Goal: Task Accomplishment & Management: Manage account settings

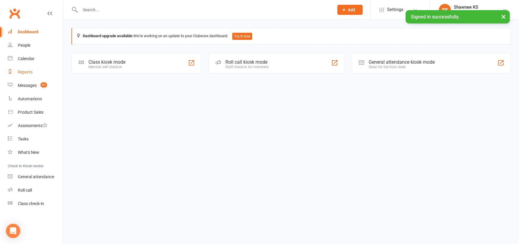
click at [31, 74] on div "Reports" at bounding box center [25, 72] width 15 height 5
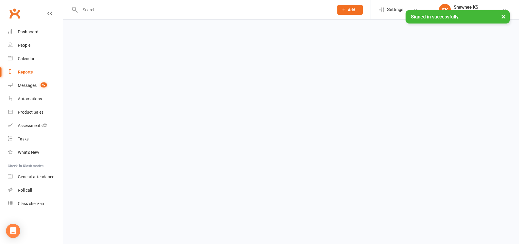
select select "100"
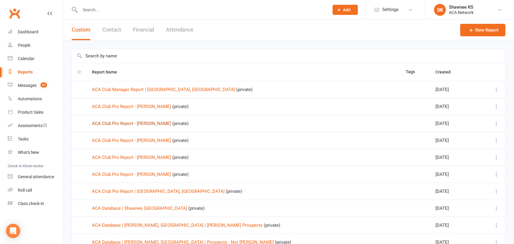
click at [150, 125] on link "ACA Club Pro Report - [PERSON_NAME]" at bounding box center [131, 123] width 79 height 5
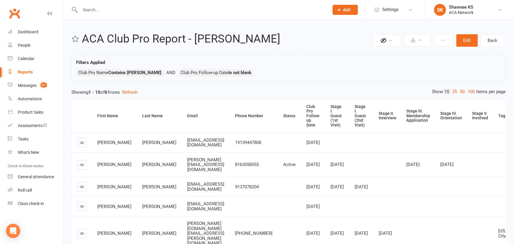
click at [82, 167] on icon at bounding box center [82, 165] width 4 height 4
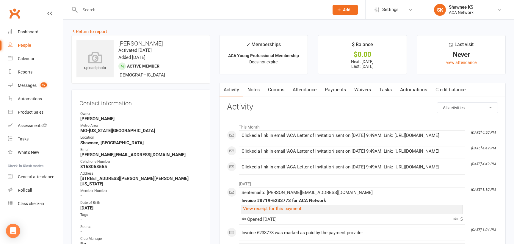
click at [257, 90] on link "Notes" at bounding box center [253, 90] width 21 height 14
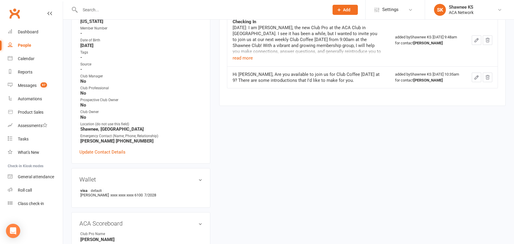
scroll to position [179, 0]
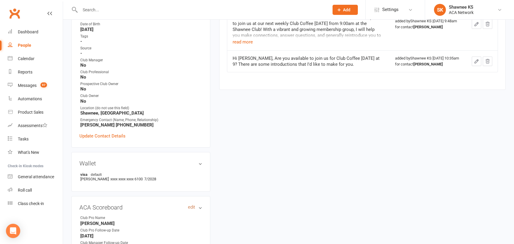
click at [190, 205] on link "edit" at bounding box center [191, 207] width 7 height 5
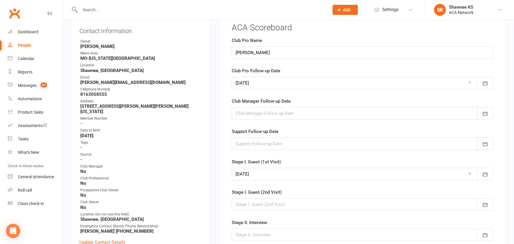
scroll to position [53, 0]
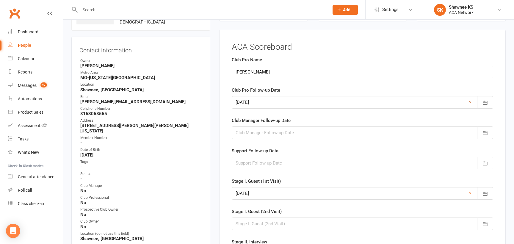
click at [469, 101] on link "×" at bounding box center [470, 101] width 2 height 7
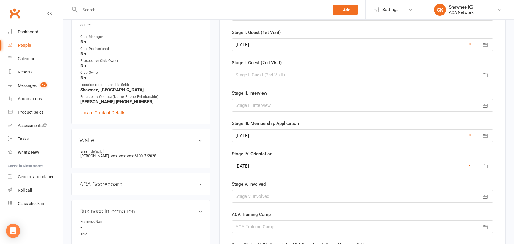
scroll to position [351, 0]
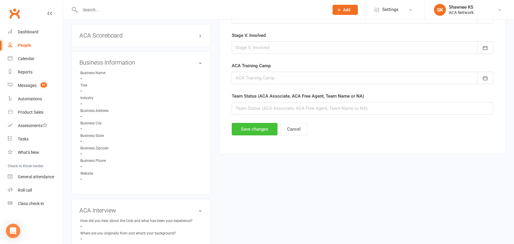
click at [253, 127] on button "Save changes" at bounding box center [255, 129] width 46 height 13
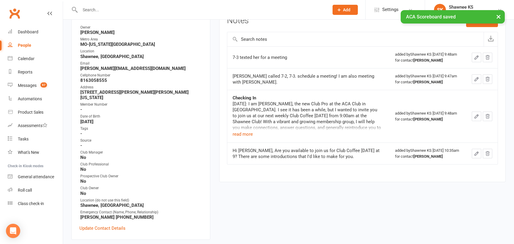
scroll to position [0, 0]
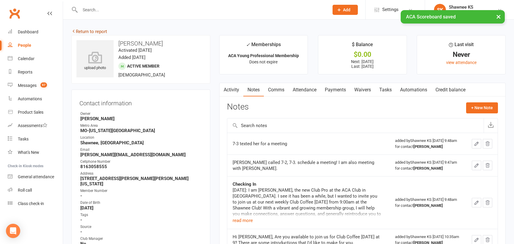
click at [79, 32] on link "Return to report" at bounding box center [89, 31] width 36 height 5
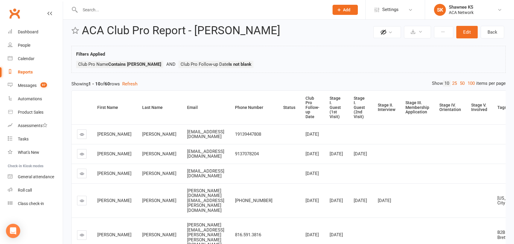
scroll to position [7, 0]
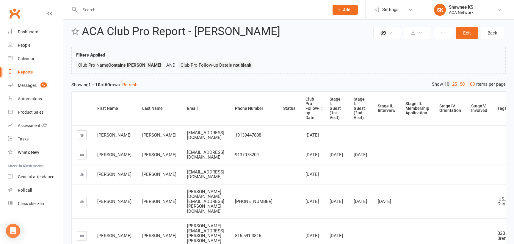
click at [313, 108] on div "Club Pro Follow-up Date" at bounding box center [313, 108] width 14 height 23
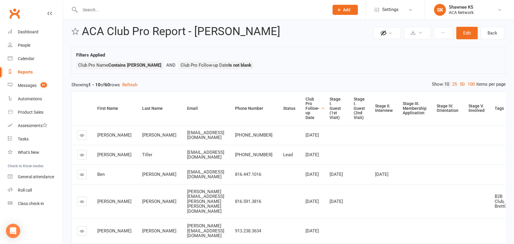
click at [306, 108] on div "Club Pro Follow-up Date" at bounding box center [313, 108] width 14 height 23
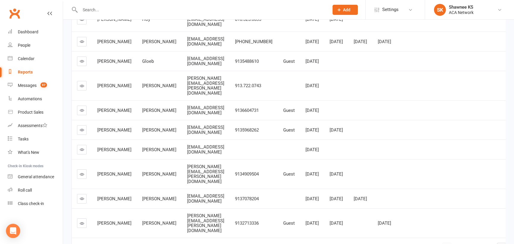
scroll to position [126, 0]
click at [82, 87] on icon at bounding box center [82, 85] width 4 height 4
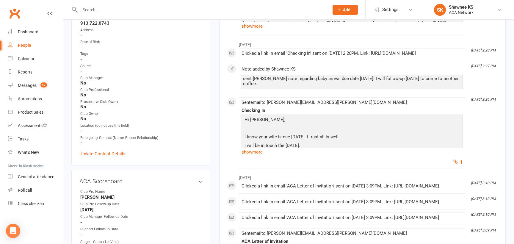
scroll to position [149, 0]
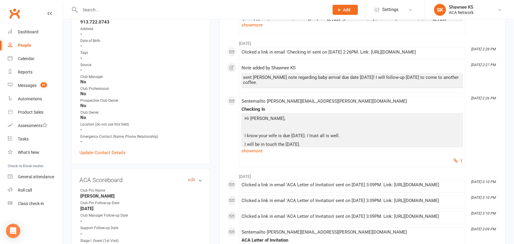
click at [190, 177] on link "edit" at bounding box center [191, 179] width 7 height 5
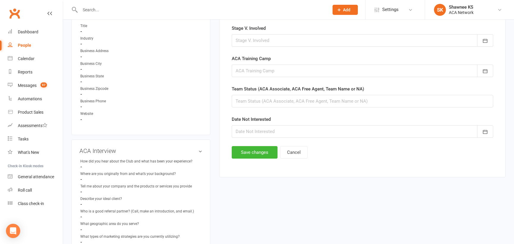
scroll to position [357, 0]
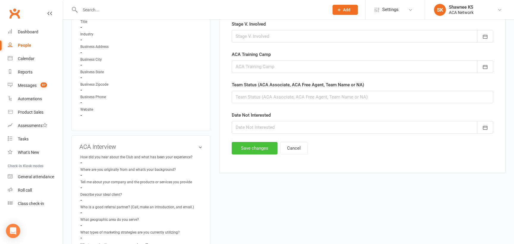
click at [252, 146] on button "Save changes" at bounding box center [255, 148] width 46 height 13
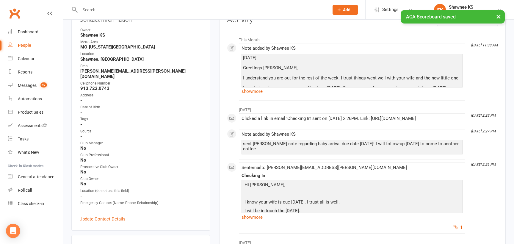
scroll to position [0, 0]
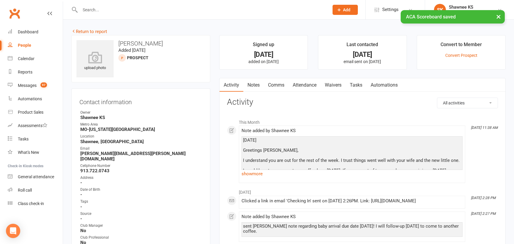
click at [254, 87] on link "Notes" at bounding box center [253, 85] width 21 height 14
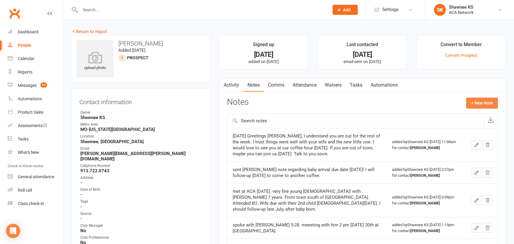
click at [480, 102] on button "+ New Note" at bounding box center [482, 103] width 32 height 11
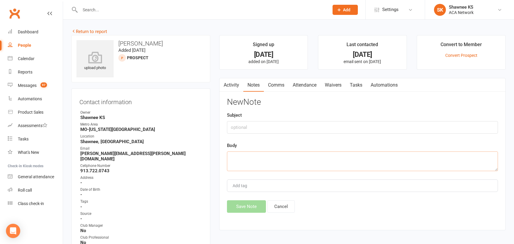
click at [247, 161] on textarea at bounding box center [362, 162] width 271 height 20
type textarea "l message with receptionist for callback"
click at [244, 207] on button "Save Note" at bounding box center [246, 206] width 39 height 13
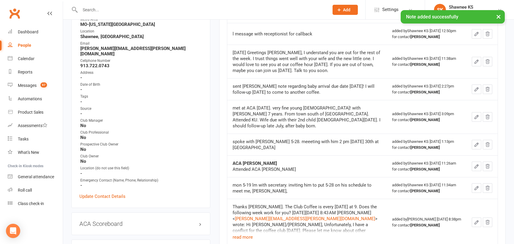
scroll to position [149, 0]
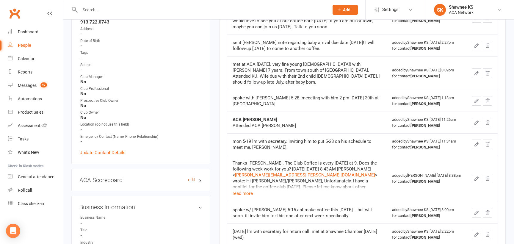
click at [192, 177] on link "edit" at bounding box center [191, 179] width 7 height 5
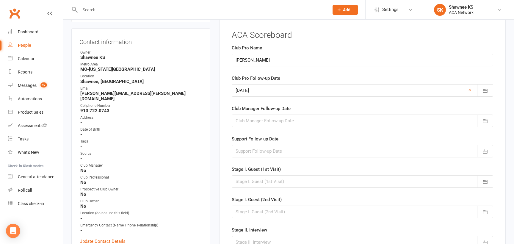
scroll to position [48, 0]
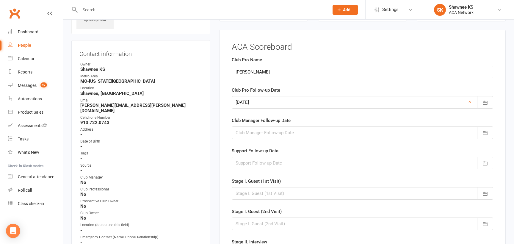
click at [259, 104] on div at bounding box center [363, 102] width 262 height 13
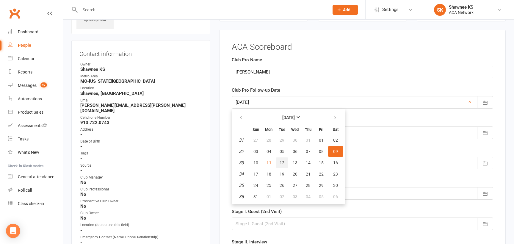
click at [282, 162] on span "12" at bounding box center [282, 162] width 5 height 5
type input "[DATE]"
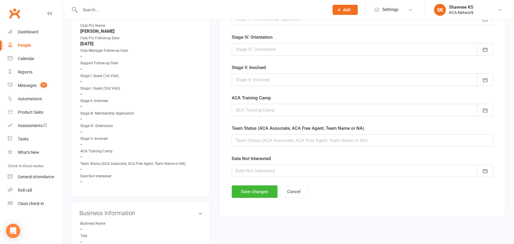
scroll to position [316, 0]
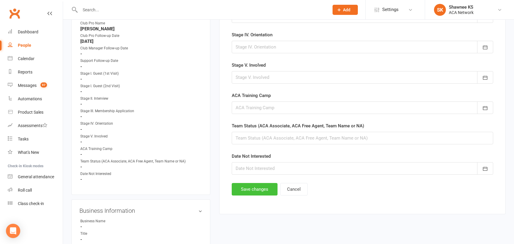
click at [259, 193] on button "Save changes" at bounding box center [255, 189] width 46 height 13
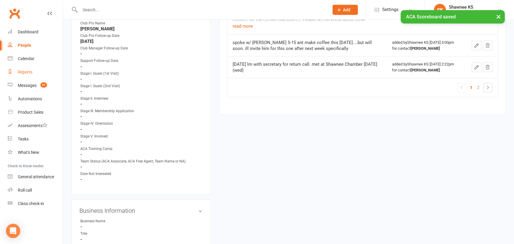
click at [24, 71] on div "Reports" at bounding box center [25, 72] width 15 height 5
select select "100"
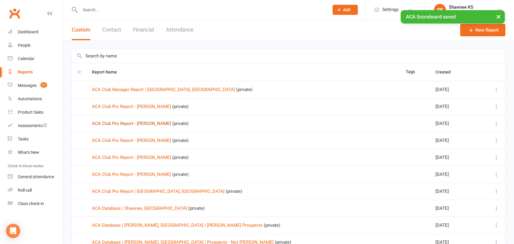
click at [117, 124] on link "ACA Club Pro Report - [PERSON_NAME]" at bounding box center [131, 123] width 79 height 5
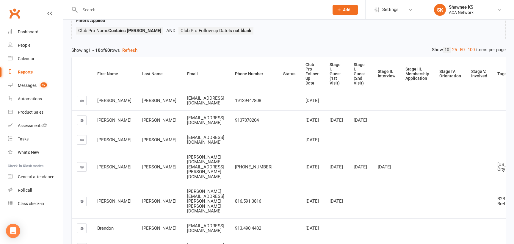
scroll to position [30, 0]
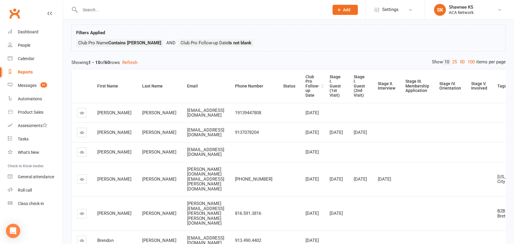
click at [319, 85] on div "Club Pro Follow-up Date" at bounding box center [313, 86] width 14 height 23
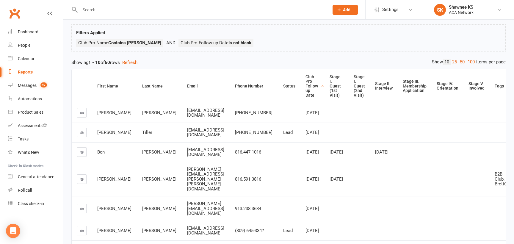
click at [306, 86] on div "Club Pro Follow-up Date" at bounding box center [313, 86] width 14 height 23
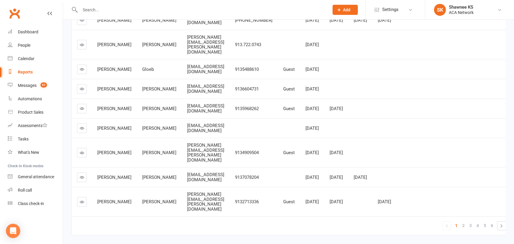
scroll to position [119, 0]
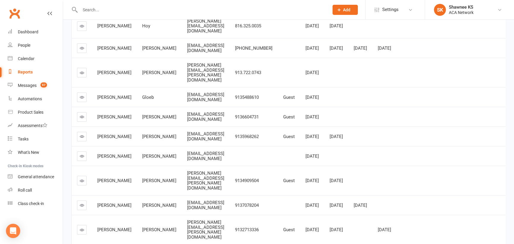
click at [82, 119] on icon at bounding box center [82, 117] width 4 height 4
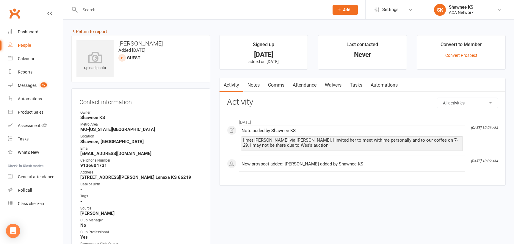
click at [78, 33] on link "Return to report" at bounding box center [89, 31] width 36 height 5
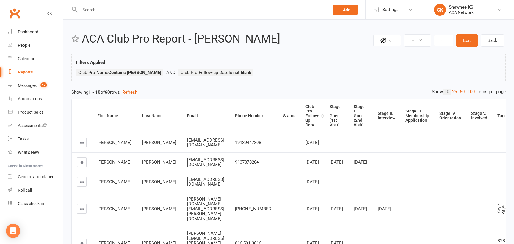
click at [318, 114] on div "Club Pro Follow-up Date" at bounding box center [313, 115] width 14 height 23
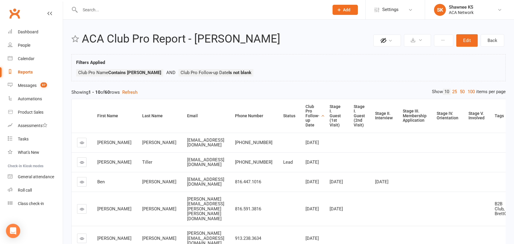
click at [306, 115] on div "Club Pro Follow-up Date" at bounding box center [313, 115] width 14 height 23
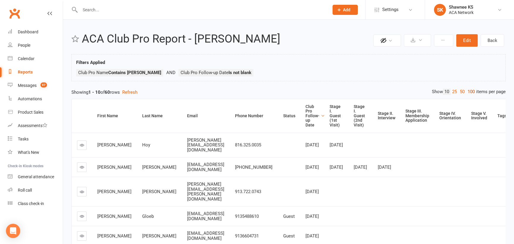
click at [472, 91] on link "100" at bounding box center [471, 92] width 10 height 6
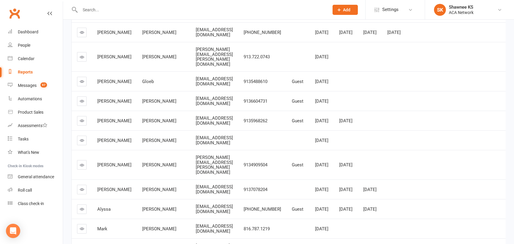
scroll to position [149, 0]
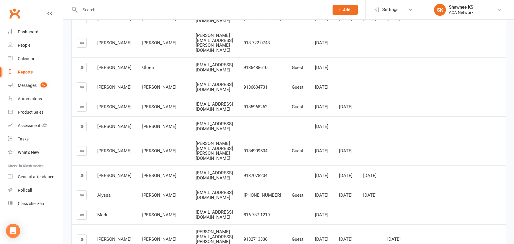
click at [84, 109] on icon at bounding box center [82, 106] width 4 height 4
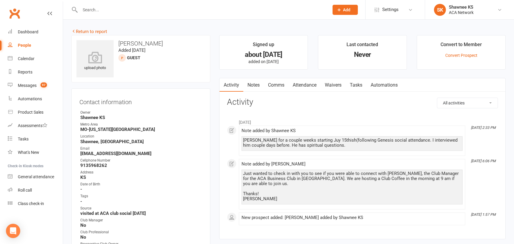
click at [255, 86] on link "Notes" at bounding box center [253, 85] width 21 height 14
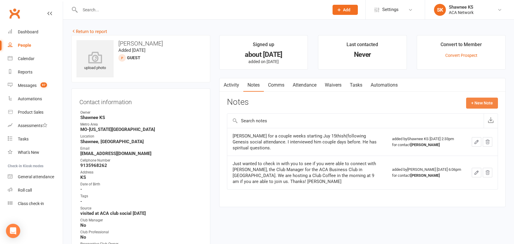
click at [477, 104] on button "+ New Note" at bounding box center [482, 103] width 32 height 11
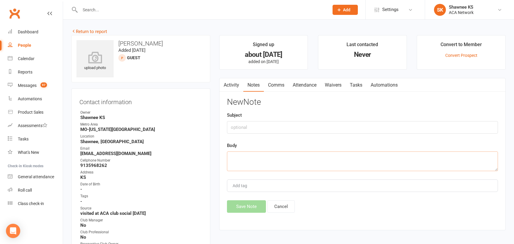
click at [273, 161] on textarea at bounding box center [362, 162] width 271 height 20
type textarea "texted him 4 coffee on 8/13"
click at [242, 210] on button "Save Note" at bounding box center [246, 206] width 39 height 13
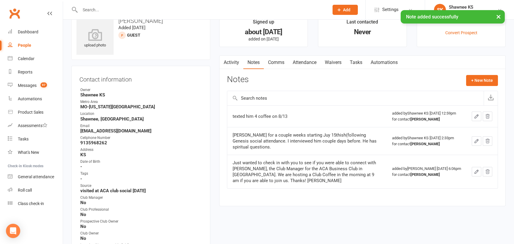
scroll to position [119, 0]
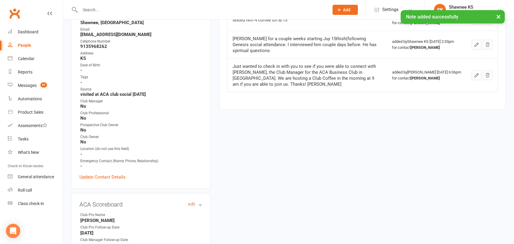
click at [190, 205] on link "edit" at bounding box center [191, 204] width 7 height 5
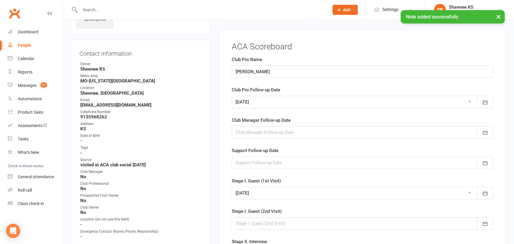
scroll to position [48, 0]
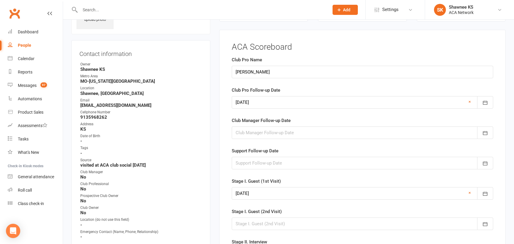
click at [268, 100] on div at bounding box center [363, 102] width 262 height 13
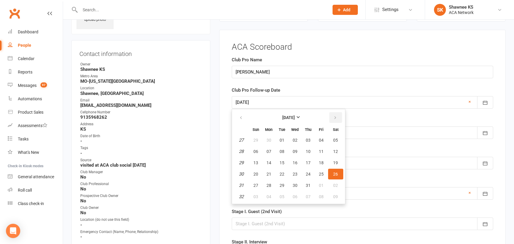
click at [335, 115] on icon "button" at bounding box center [335, 117] width 4 height 5
click at [296, 163] on span "13" at bounding box center [295, 162] width 5 height 5
type input "[DATE]"
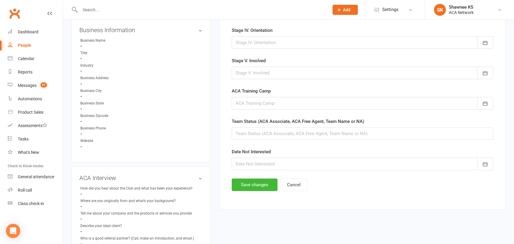
scroll to position [346, 0]
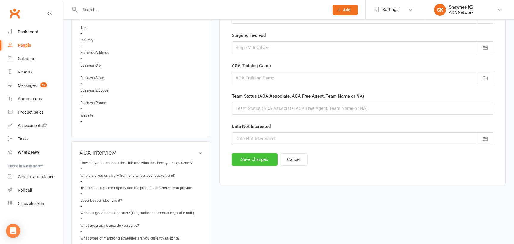
click at [255, 160] on button "Save changes" at bounding box center [255, 159] width 46 height 13
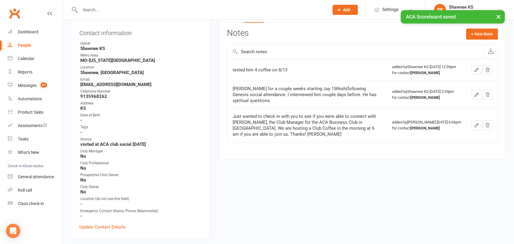
scroll to position [0, 0]
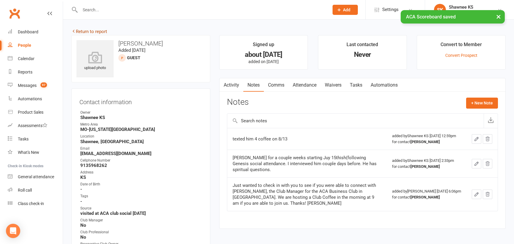
click at [92, 30] on link "Return to report" at bounding box center [89, 31] width 36 height 5
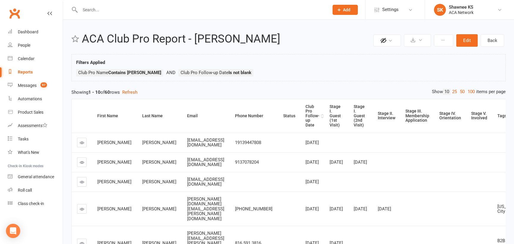
click at [318, 113] on div "Club Pro Follow-up Date" at bounding box center [313, 115] width 14 height 23
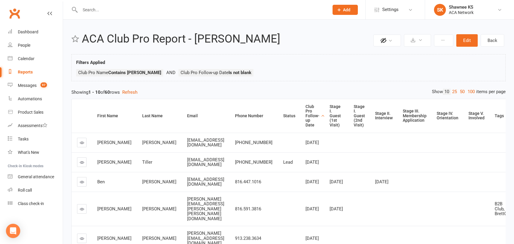
click at [306, 112] on div "Club Pro Follow-up Date" at bounding box center [313, 115] width 14 height 23
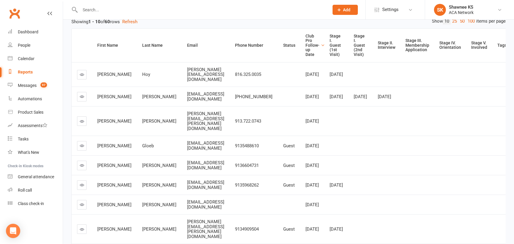
scroll to position [89, 0]
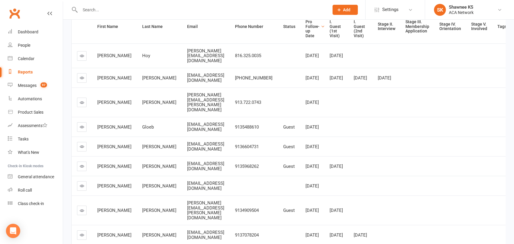
click at [83, 168] on icon at bounding box center [82, 166] width 4 height 4
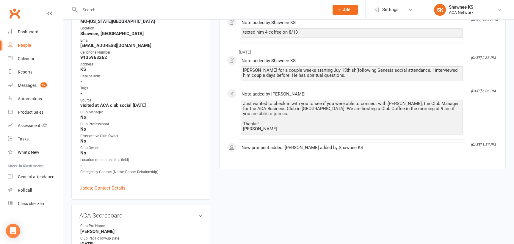
scroll to position [179, 0]
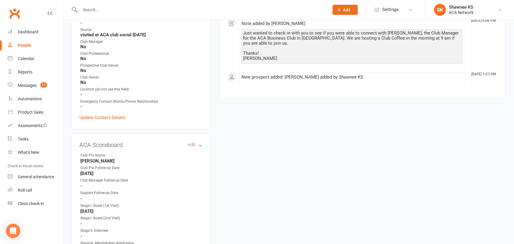
click at [189, 145] on link "edit" at bounding box center [191, 144] width 7 height 5
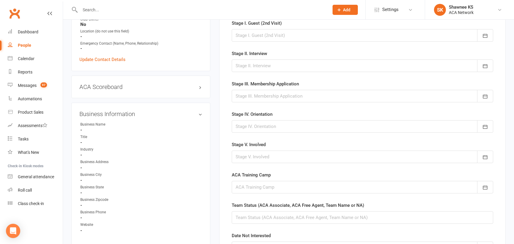
scroll to position [327, 0]
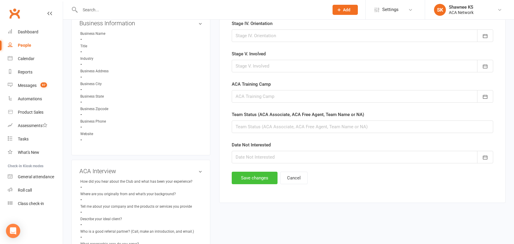
click at [253, 177] on button "Save changes" at bounding box center [255, 178] width 46 height 13
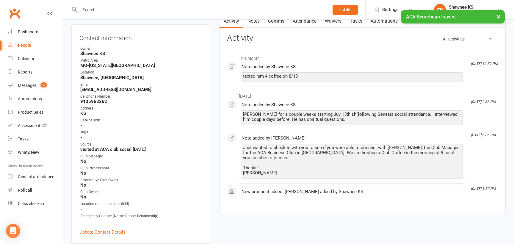
scroll to position [0, 0]
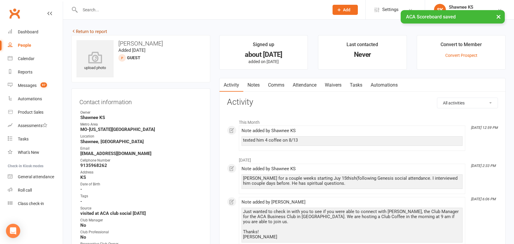
click at [95, 32] on link "Return to report" at bounding box center [89, 31] width 36 height 5
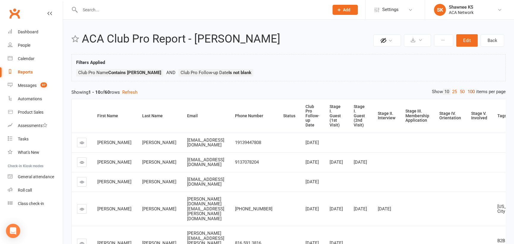
click at [472, 90] on link "100" at bounding box center [471, 92] width 10 height 6
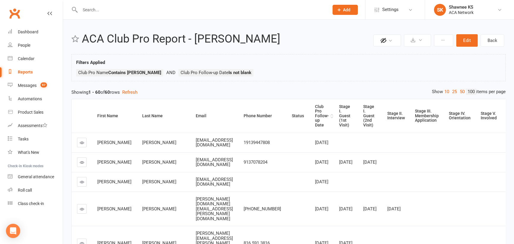
click at [316, 111] on div "Club Pro Follow-up Date" at bounding box center [322, 115] width 14 height 23
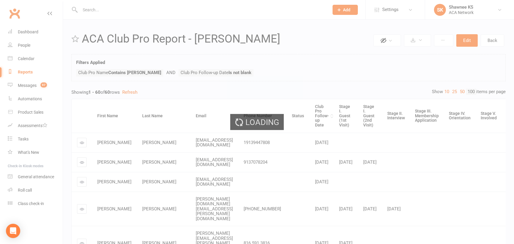
click at [316, 111] on div "Loading" at bounding box center [257, 122] width 514 height 244
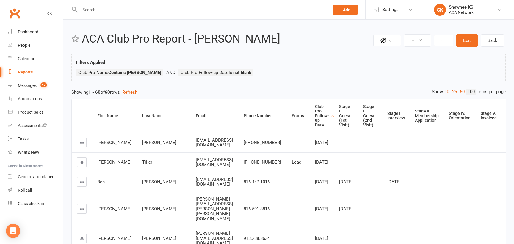
click at [322, 115] on div "Club Pro Follow-up Date" at bounding box center [322, 115] width 14 height 23
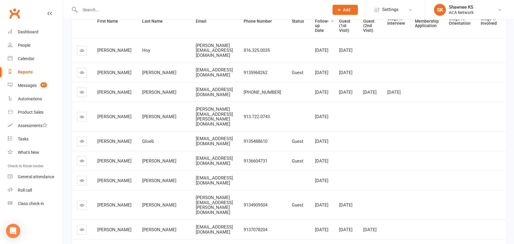
scroll to position [60, 0]
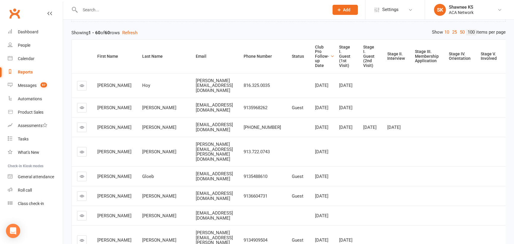
click at [83, 218] on icon at bounding box center [82, 215] width 4 height 4
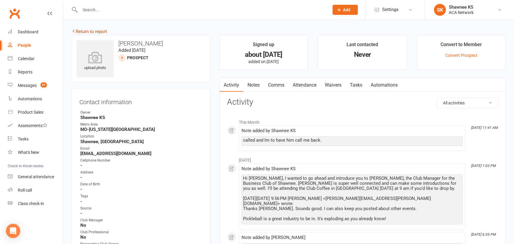
click at [81, 31] on link "Return to report" at bounding box center [89, 31] width 36 height 5
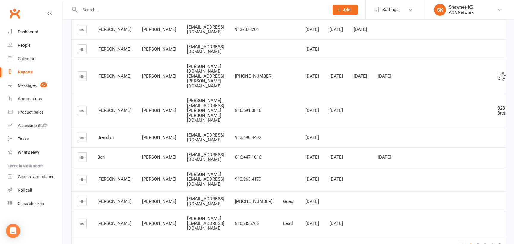
scroll to position [7, 0]
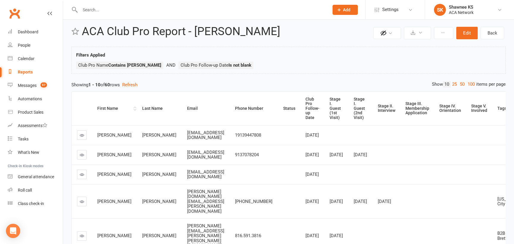
click at [102, 111] on div "First Name" at bounding box center [114, 108] width 35 height 4
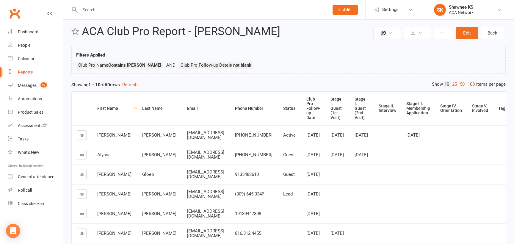
click at [473, 84] on link "100" at bounding box center [471, 84] width 10 height 6
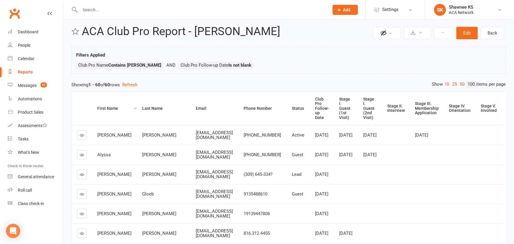
click at [103, 109] on div "First Name" at bounding box center [114, 108] width 35 height 4
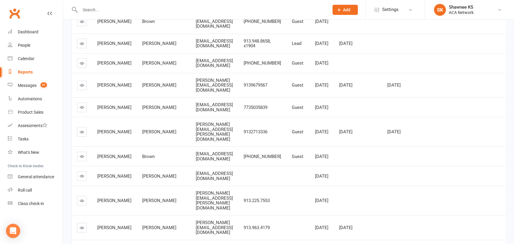
scroll to position [246, 0]
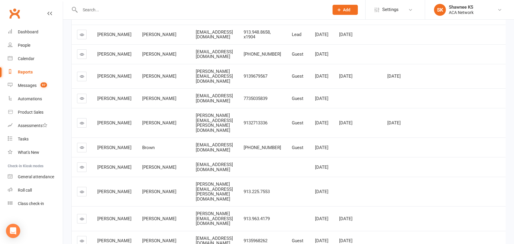
click at [81, 169] on icon at bounding box center [82, 167] width 4 height 4
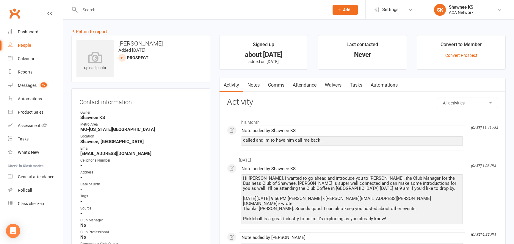
click at [254, 85] on link "Notes" at bounding box center [253, 85] width 21 height 14
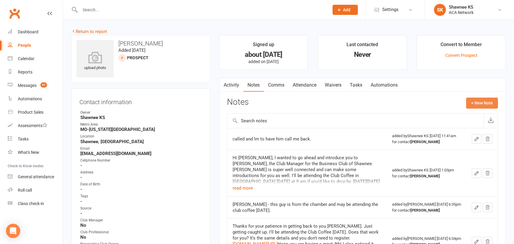
click at [490, 104] on button "+ New Note" at bounding box center [482, 103] width 32 height 11
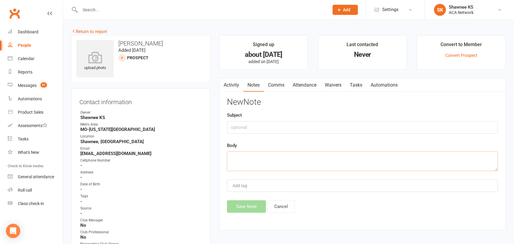
click at [282, 157] on textarea at bounding box center [362, 162] width 271 height 20
type textarea "lm and text [DATE] 8-11"
click at [245, 208] on button "Save Note" at bounding box center [246, 206] width 39 height 13
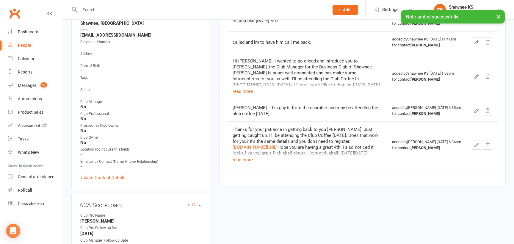
scroll to position [119, 0]
click at [191, 205] on link "edit" at bounding box center [191, 204] width 7 height 5
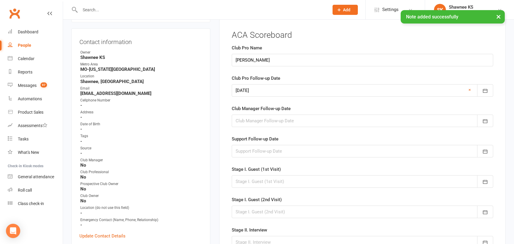
scroll to position [48, 0]
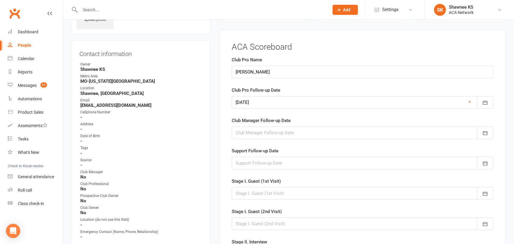
click at [244, 101] on div at bounding box center [363, 102] width 262 height 13
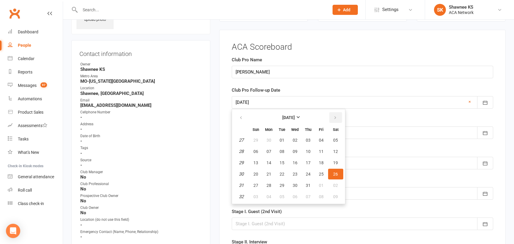
click at [337, 116] on button "button" at bounding box center [335, 117] width 13 height 11
click at [293, 163] on span "13" at bounding box center [295, 162] width 5 height 5
type input "[DATE]"
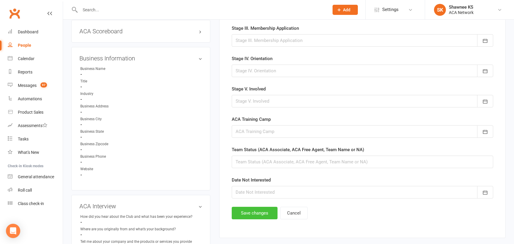
scroll to position [316, 0]
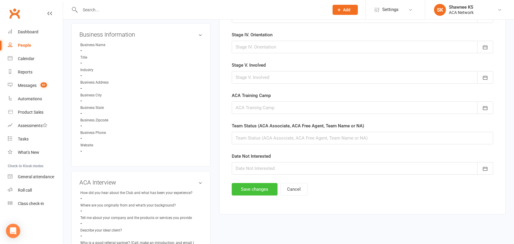
click at [258, 188] on button "Save changes" at bounding box center [255, 189] width 46 height 13
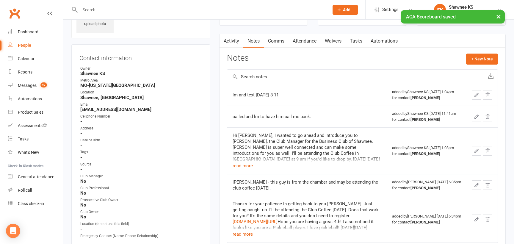
scroll to position [0, 0]
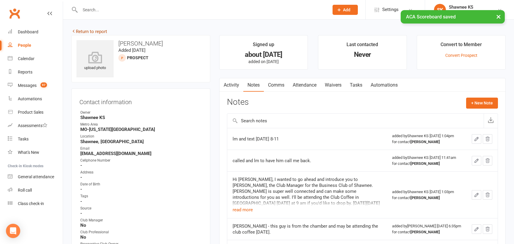
click at [90, 32] on link "Return to report" at bounding box center [89, 31] width 36 height 5
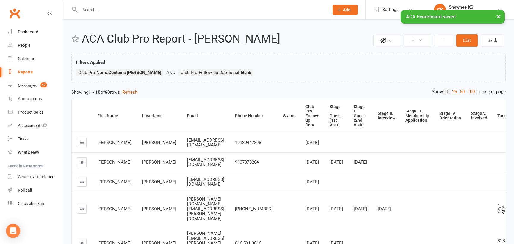
click at [471, 91] on link "100" at bounding box center [471, 92] width 10 height 6
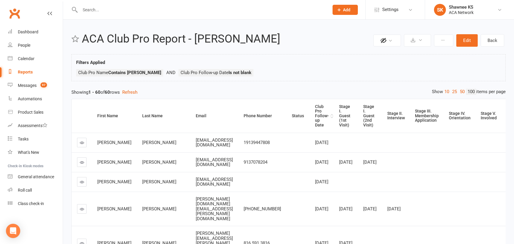
click at [323, 116] on div "Club Pro Follow-up Date" at bounding box center [322, 115] width 14 height 23
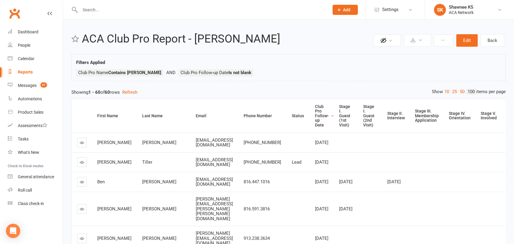
click at [323, 116] on div "Club Pro Follow-up Date" at bounding box center [322, 115] width 14 height 23
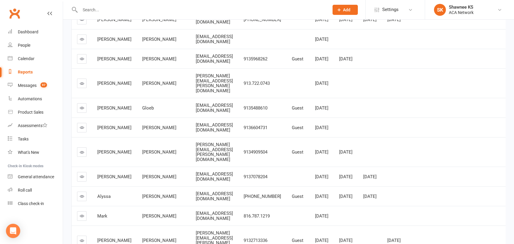
scroll to position [149, 0]
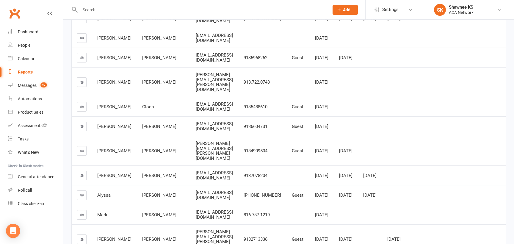
click at [82, 153] on icon at bounding box center [82, 151] width 4 height 4
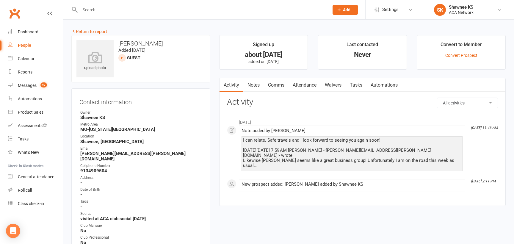
click at [257, 85] on link "Notes" at bounding box center [253, 85] width 21 height 14
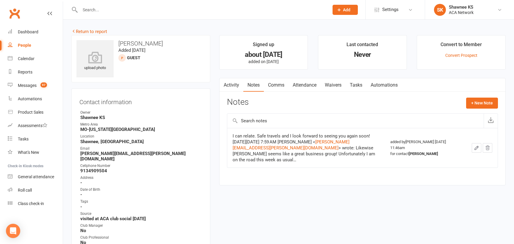
click at [274, 85] on link "Comms" at bounding box center [276, 85] width 25 height 14
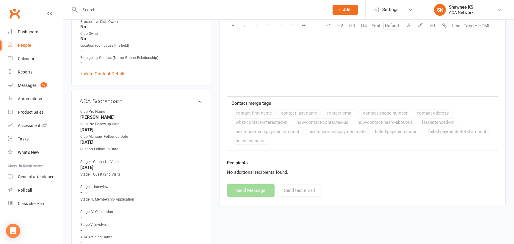
scroll to position [238, 0]
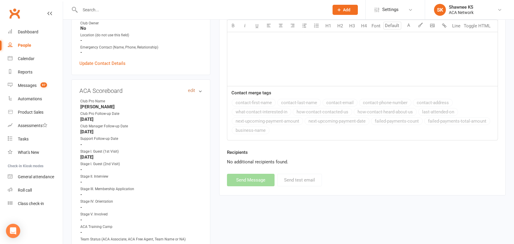
click at [192, 88] on link "edit" at bounding box center [191, 90] width 7 height 5
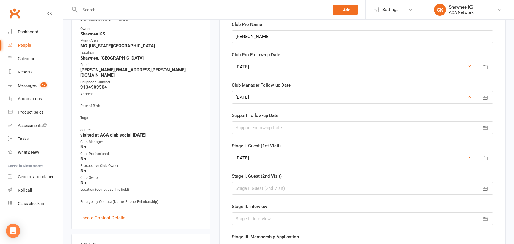
scroll to position [78, 0]
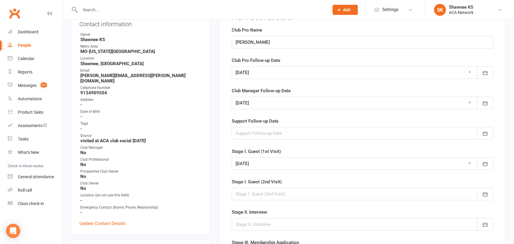
click at [262, 74] on div at bounding box center [363, 72] width 262 height 13
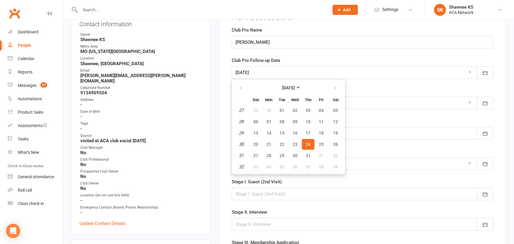
click at [471, 72] on div at bounding box center [363, 72] width 262 height 13
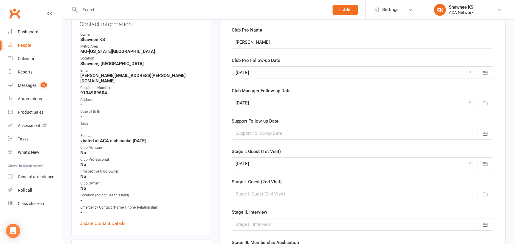
click at [471, 72] on div at bounding box center [363, 72] width 262 height 13
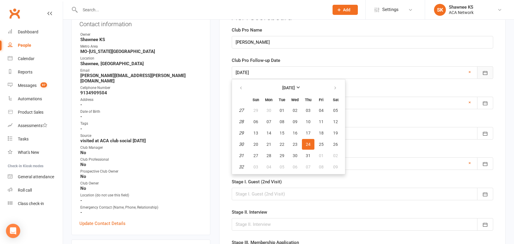
click at [484, 71] on icon "button" at bounding box center [485, 73] width 6 height 6
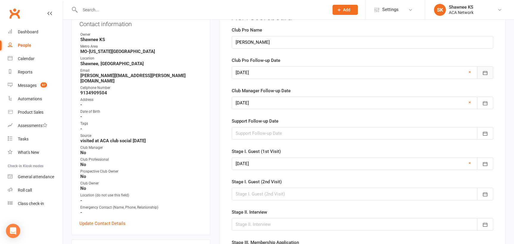
click at [484, 71] on icon "button" at bounding box center [485, 73] width 6 height 6
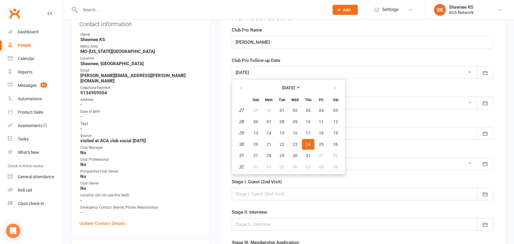
click at [470, 72] on link "×" at bounding box center [470, 71] width 2 height 7
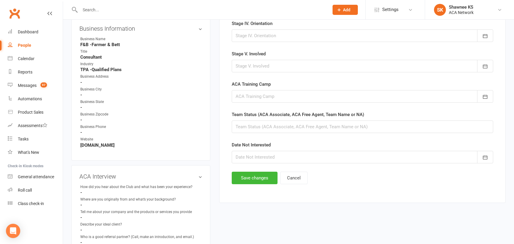
scroll to position [346, 0]
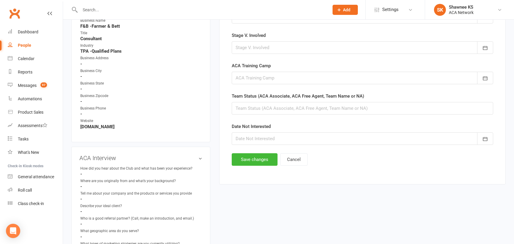
click at [293, 139] on div at bounding box center [363, 138] width 262 height 13
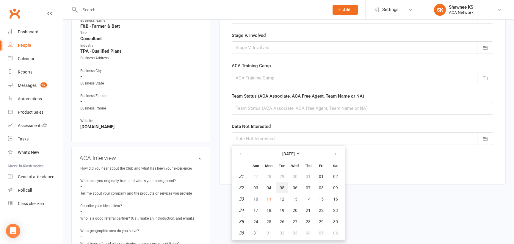
click at [283, 188] on span "05" at bounding box center [282, 187] width 5 height 5
type input "[DATE]"
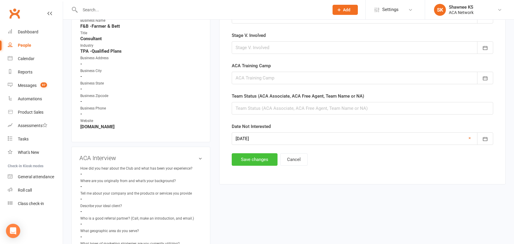
click at [257, 161] on button "Save changes" at bounding box center [255, 159] width 46 height 13
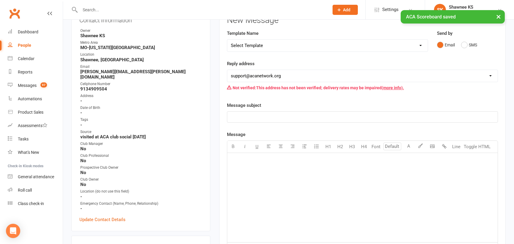
scroll to position [0, 0]
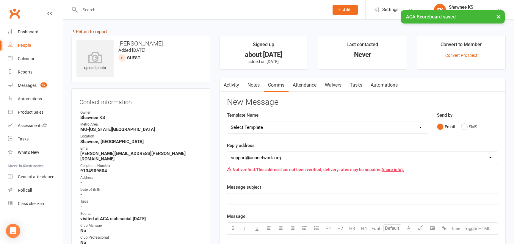
click at [82, 31] on link "Return to report" at bounding box center [89, 31] width 36 height 5
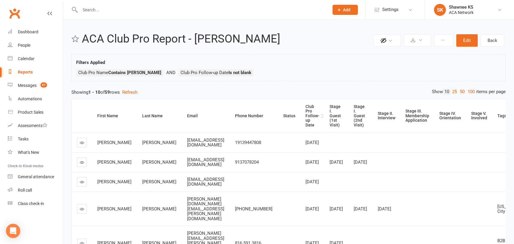
click at [318, 114] on div "Club Pro Follow-up Date" at bounding box center [313, 115] width 14 height 23
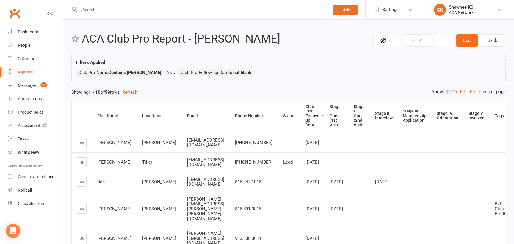
click at [306, 116] on div "Club Pro Follow-up Date" at bounding box center [313, 115] width 14 height 23
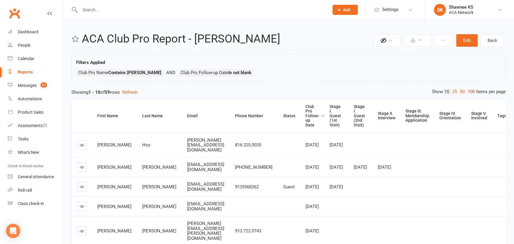
click at [471, 90] on link "100" at bounding box center [471, 92] width 10 height 6
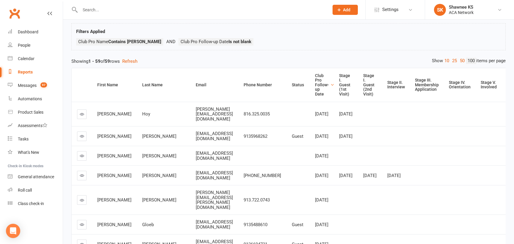
scroll to position [149, 0]
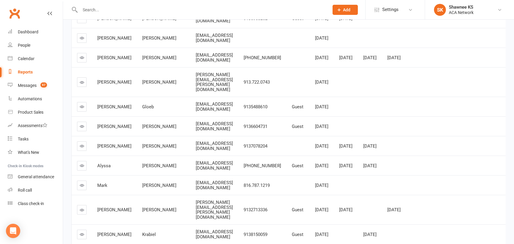
click at [82, 148] on icon at bounding box center [82, 146] width 4 height 4
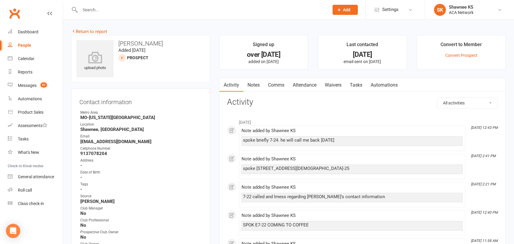
click at [255, 85] on link "Notes" at bounding box center [253, 85] width 21 height 14
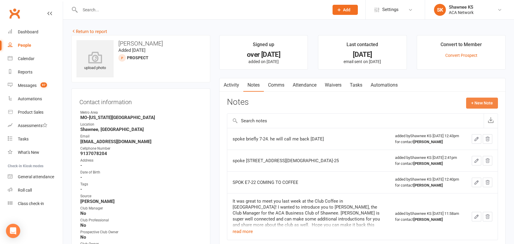
click at [479, 102] on button "+ New Note" at bounding box center [482, 103] width 32 height 11
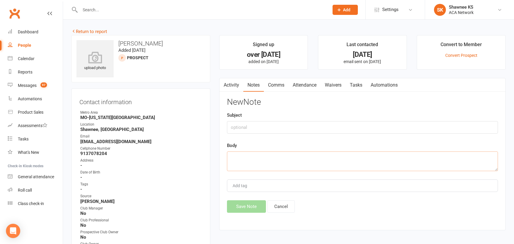
click at [267, 155] on textarea at bounding box center [362, 162] width 271 height 20
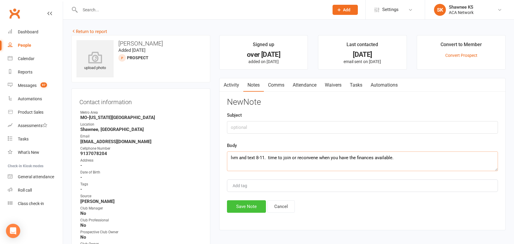
type textarea "lvm and text 8-11. time to join or reconvene when you have the finances availab…"
click at [249, 205] on button "Save Note" at bounding box center [246, 206] width 39 height 13
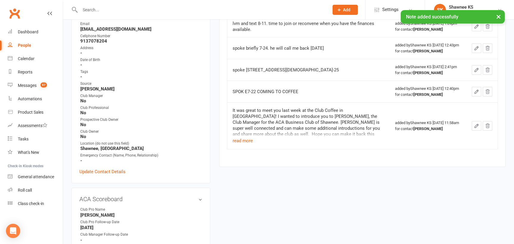
scroll to position [119, 0]
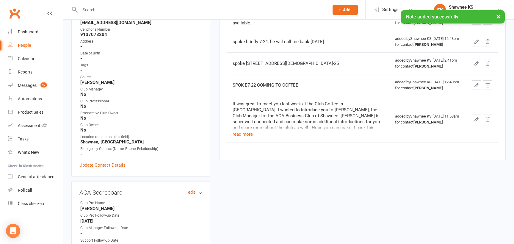
click at [192, 193] on link "edit" at bounding box center [191, 192] width 7 height 5
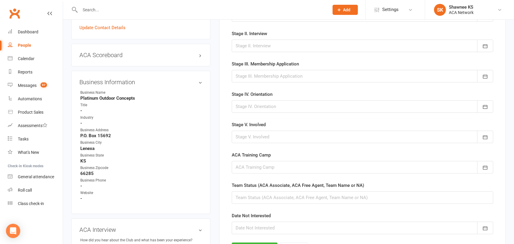
scroll to position [108, 0]
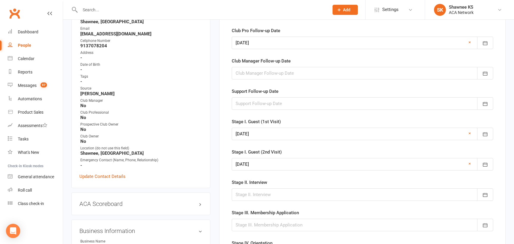
click at [245, 41] on div at bounding box center [363, 43] width 262 height 13
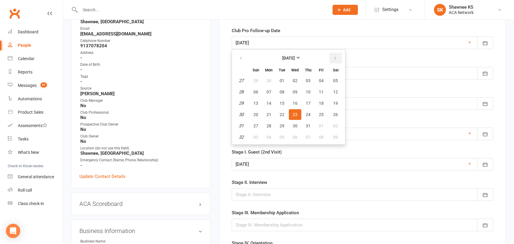
click at [334, 58] on icon "button" at bounding box center [335, 58] width 4 height 5
click at [334, 57] on icon "button" at bounding box center [335, 58] width 4 height 5
click at [242, 59] on icon "button" at bounding box center [241, 58] width 4 height 5
click at [256, 128] on span "24" at bounding box center [256, 126] width 5 height 5
type input "[DATE]"
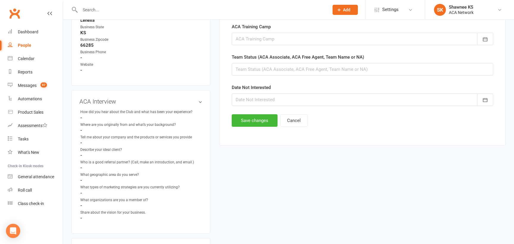
scroll to position [405, 0]
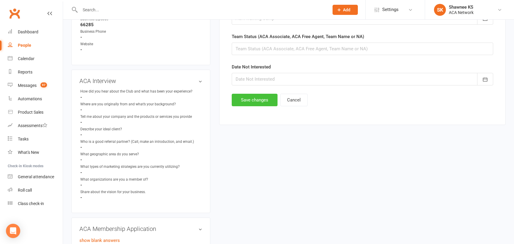
click at [260, 101] on button "Save changes" at bounding box center [255, 100] width 46 height 13
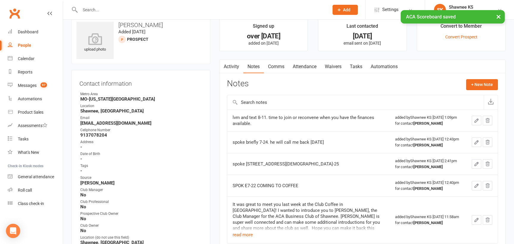
scroll to position [0, 0]
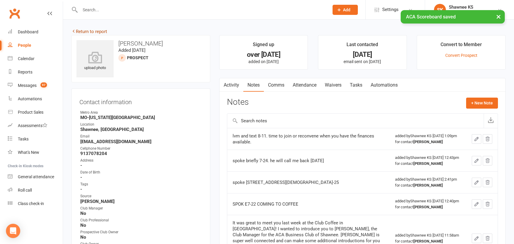
click at [94, 32] on link "Return to report" at bounding box center [89, 31] width 36 height 5
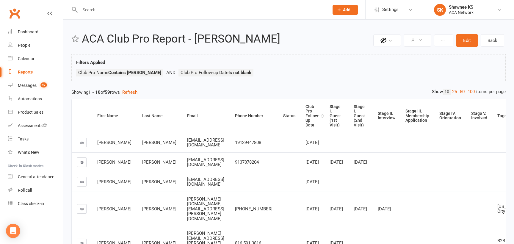
click at [316, 114] on div "Club Pro Follow-up Date" at bounding box center [313, 115] width 14 height 23
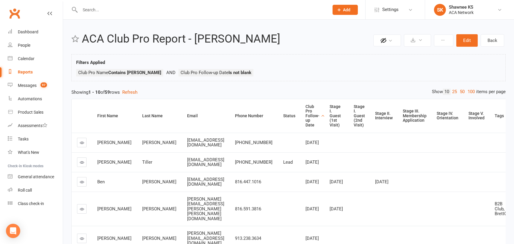
click at [306, 114] on div "Club Pro Follow-up Date" at bounding box center [313, 115] width 14 height 23
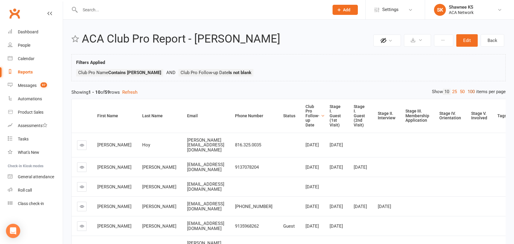
click at [472, 90] on link "100" at bounding box center [471, 92] width 10 height 6
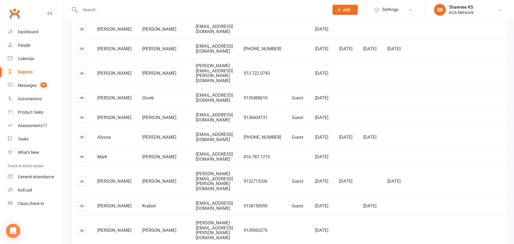
scroll to position [179, 0]
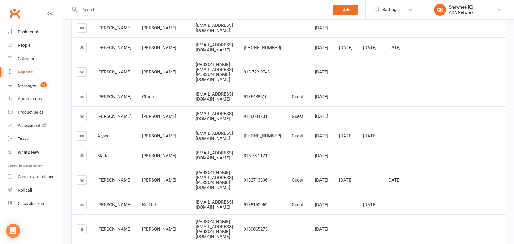
click at [82, 99] on icon at bounding box center [82, 96] width 4 height 4
